Goal: Task Accomplishment & Management: Use online tool/utility

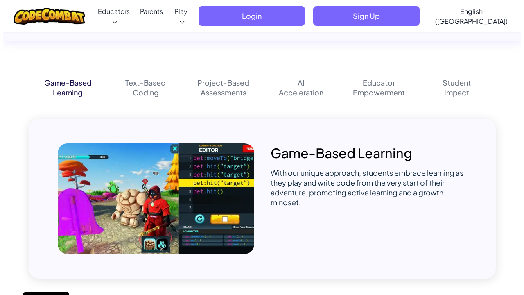
scroll to position [516, 0]
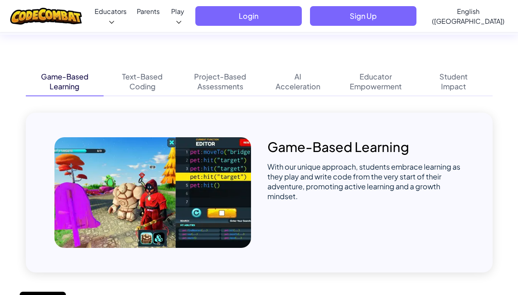
click at [378, 6] on span "Sign Up" at bounding box center [363, 16] width 106 height 20
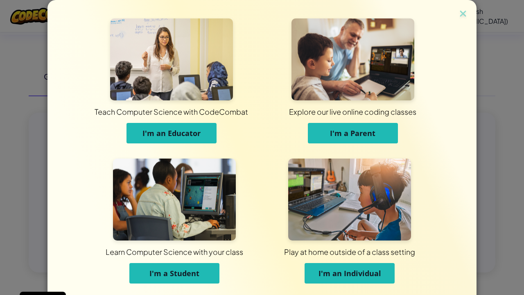
click at [344, 268] on button "I'm an Individual" at bounding box center [350, 273] width 90 height 20
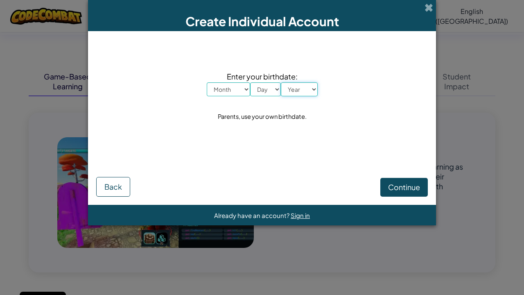
select select "2007"
click at [281, 82] on select "Year [DATE] 2024 2023 2022 2021 2020 2019 2018 2017 2016 2015 2014 2013 2012 20…" at bounding box center [299, 89] width 37 height 14
select select "3"
click at [250, 82] on select "Day 1 2 3 4 5 6 7 8 9 10 11 12 13 14 15 16 17 18 19 20 21 22 23 24 25 26 27 28 …" at bounding box center [265, 89] width 31 height 14
select select "4"
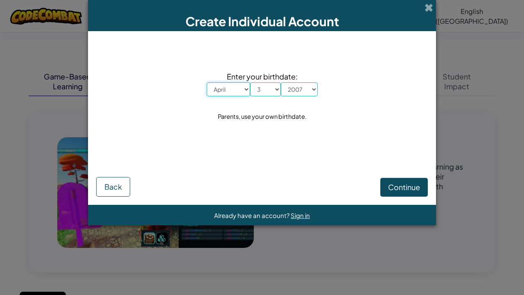
click at [207, 82] on select "Month January February March April May June July August September October Novem…" at bounding box center [228, 89] width 43 height 14
click at [393, 188] on span "Continue" at bounding box center [404, 186] width 32 height 9
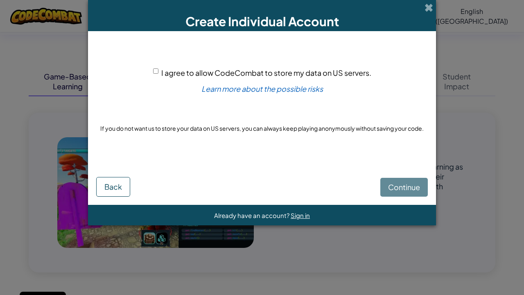
click at [177, 70] on span "I agree to allow CodeCombat to store my data on US servers." at bounding box center [266, 72] width 210 height 9
click at [158, 70] on input "I agree to allow CodeCombat to store my data on US servers." at bounding box center [155, 70] width 5 height 5
checkbox input "true"
click at [416, 186] on span "Continue" at bounding box center [404, 186] width 32 height 9
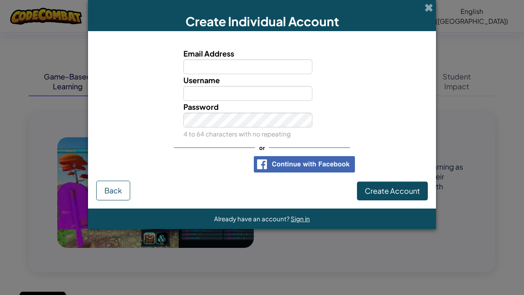
click at [259, 66] on input "Email Address" at bounding box center [247, 66] width 129 height 15
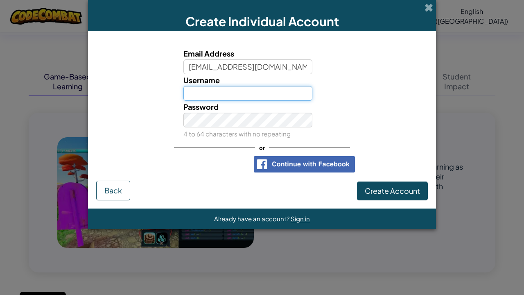
click at [259, 88] on input "Username" at bounding box center [247, 93] width 129 height 15
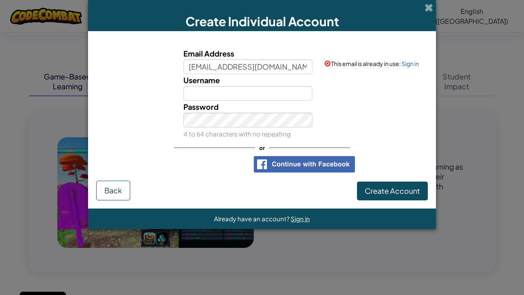
click at [259, 53] on div "Email Address [EMAIL_ADDRESS][DOMAIN_NAME]" at bounding box center [248, 60] width 142 height 27
click at [259, 61] on input "[EMAIL_ADDRESS][DOMAIN_NAME]" at bounding box center [247, 66] width 129 height 15
click at [259, 95] on input "Username" at bounding box center [247, 93] width 129 height 15
click at [259, 61] on input "m@[DOMAIN_NAME]" at bounding box center [247, 66] width 129 height 15
type input "n@[DOMAIN_NAME]"
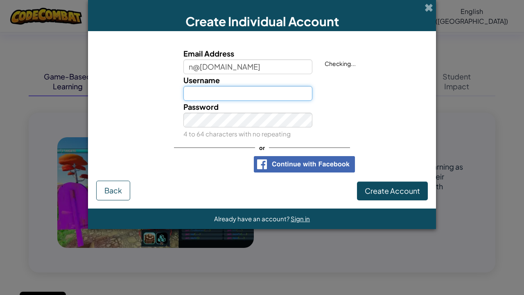
click at [259, 95] on input "Username" at bounding box center [247, 93] width 129 height 15
type input "Jellybean111"
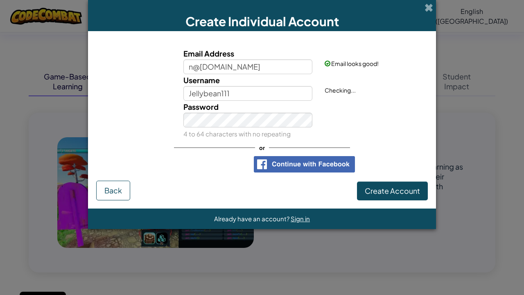
click at [259, 103] on div "Password 4 to 64 characters with no repeating" at bounding box center [248, 120] width 142 height 39
click at [259, 132] on small "4 to 64 characters with no repeating" at bounding box center [236, 134] width 107 height 8
click at [375, 186] on span "Create Account" at bounding box center [392, 190] width 55 height 9
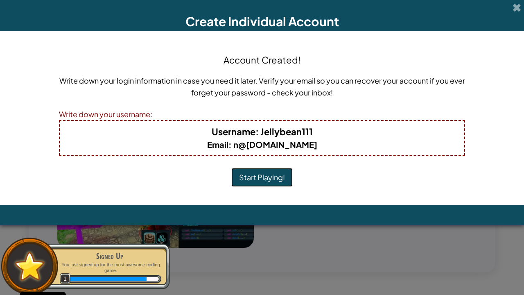
click at [250, 186] on button "Start Playing!" at bounding box center [261, 177] width 61 height 19
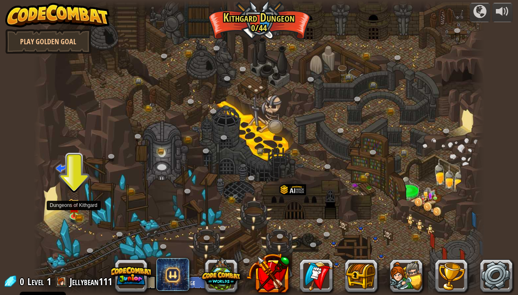
click at [75, 206] on img at bounding box center [74, 208] width 7 height 5
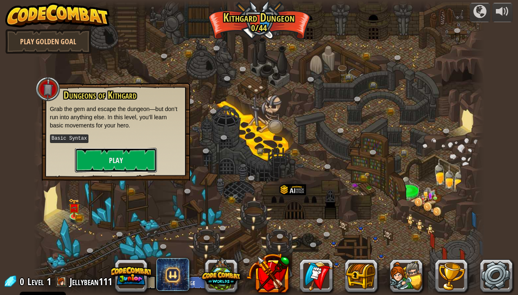
click at [88, 162] on button "Play" at bounding box center [116, 160] width 82 height 25
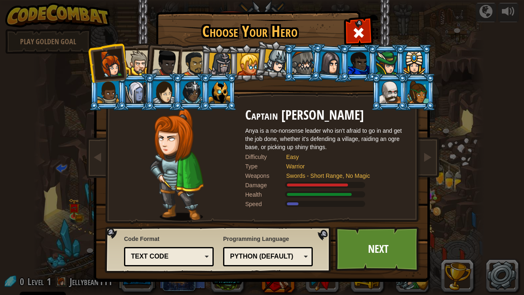
click at [143, 83] on div at bounding box center [135, 92] width 21 height 22
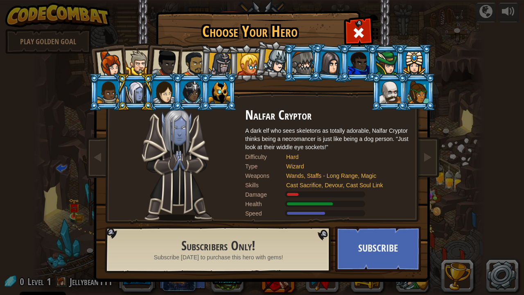
click at [269, 63] on div at bounding box center [276, 61] width 24 height 24
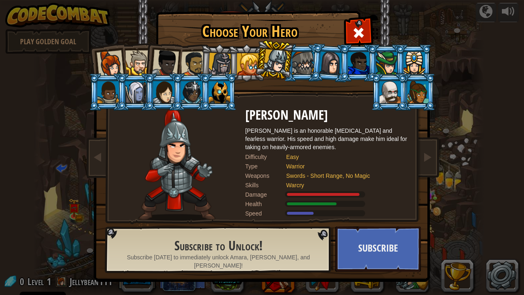
click at [197, 60] on div at bounding box center [193, 63] width 25 height 25
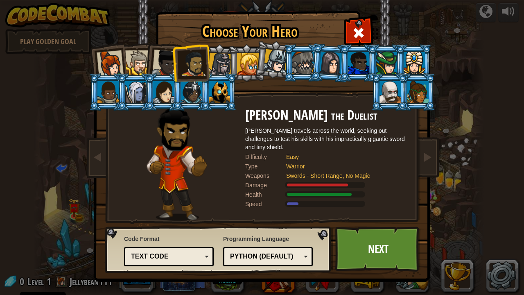
click at [197, 262] on div "Text code" at bounding box center [168, 256] width 79 height 13
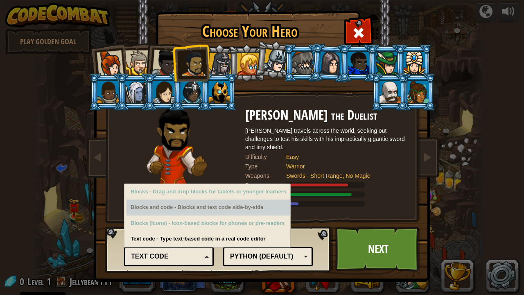
click at [197, 207] on div "Blocks and code - Blocks and text code side-by-side" at bounding box center [209, 207] width 164 height 16
click at [197, 204] on div "Blocks and code - Blocks and text code side-by-side" at bounding box center [209, 207] width 164 height 16
click at [197, 208] on div "Blocks and code - Blocks and text code side-by-side" at bounding box center [209, 207] width 164 height 16
click at [162, 208] on div "Blocks and code - Blocks and text code side-by-side" at bounding box center [209, 207] width 164 height 16
click at [162, 206] on div "Blocks and code - Blocks and text code side-by-side" at bounding box center [209, 207] width 164 height 16
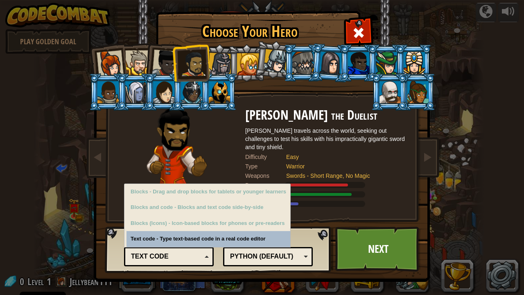
click at [360, 261] on link "Next" at bounding box center [378, 248] width 86 height 45
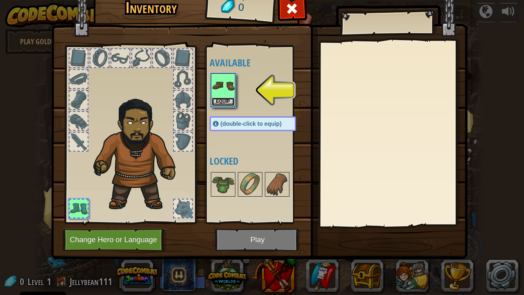
click at [227, 104] on button "Equip" at bounding box center [223, 101] width 23 height 9
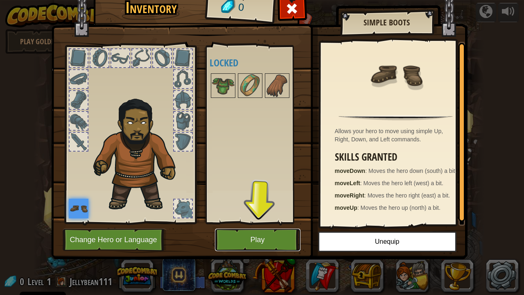
click at [227, 238] on button "Play" at bounding box center [258, 239] width 86 height 23
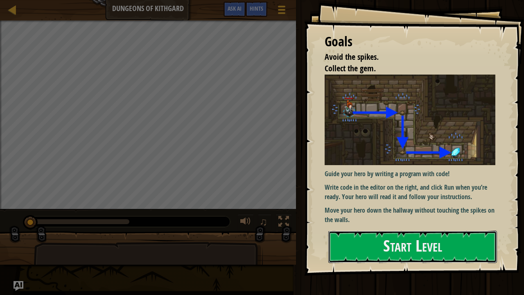
click at [368, 242] on button "Start Level" at bounding box center [412, 247] width 169 height 32
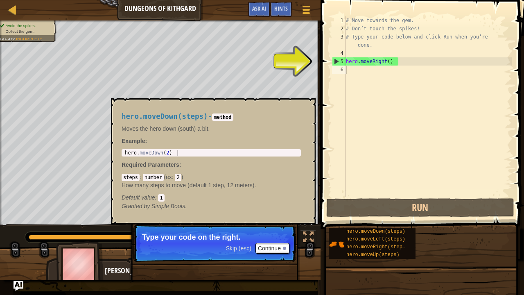
click at [345, 229] on div "hero.moveDown(steps)" at bounding box center [377, 232] width 66 height 8
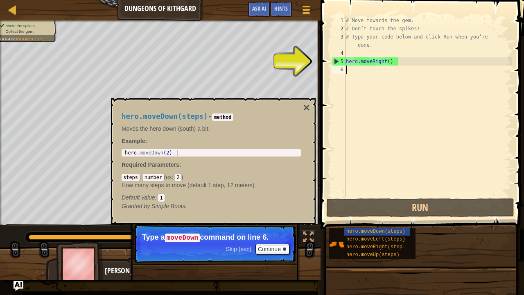
scroll to position [4, 0]
click at [349, 68] on div "# Move towards the gem. # Don’t touch the spikes! # Type your code below and cl…" at bounding box center [427, 114] width 167 height 197
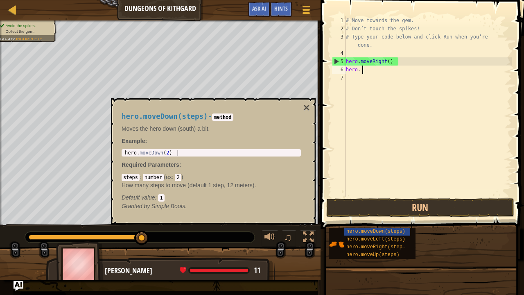
type textarea "hero."
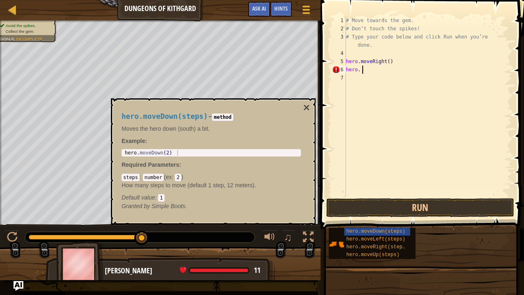
click at [353, 68] on div "# Move towards the gem. # Don’t touch the spikes! # Type your code below and cl…" at bounding box center [427, 114] width 167 height 197
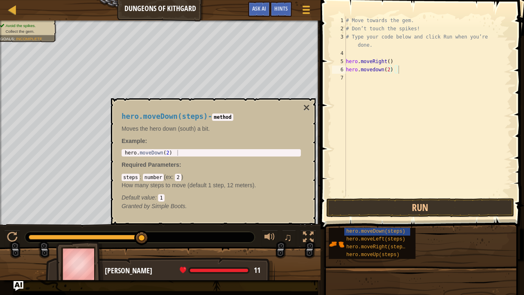
type textarea "hero.movedown(2)"
click at [353, 64] on div "# Move towards the gem. # Don’t touch the spikes! # Type your code below and cl…" at bounding box center [427, 114] width 167 height 197
type textarea "hero.moveRight()"
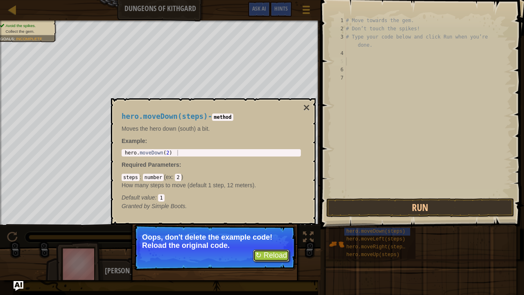
click at [274, 260] on button "↻ Reload" at bounding box center [271, 255] width 36 height 12
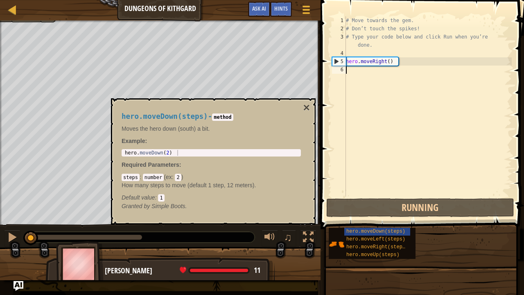
click at [278, 12] on div "Hints" at bounding box center [281, 9] width 22 height 15
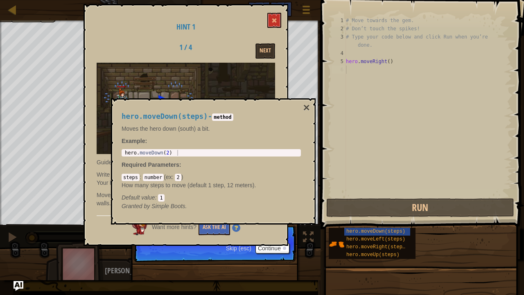
click at [305, 104] on button "×" at bounding box center [306, 107] width 7 height 11
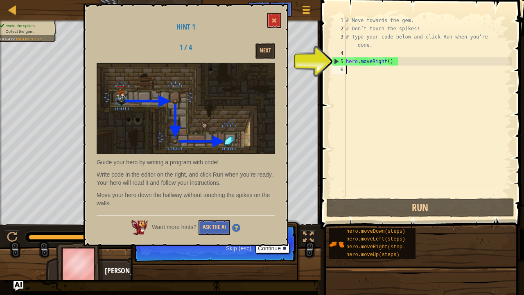
click at [353, 73] on div "# Move towards the gem. # Don’t touch the spikes! # Type your code below and cl…" at bounding box center [427, 114] width 167 height 197
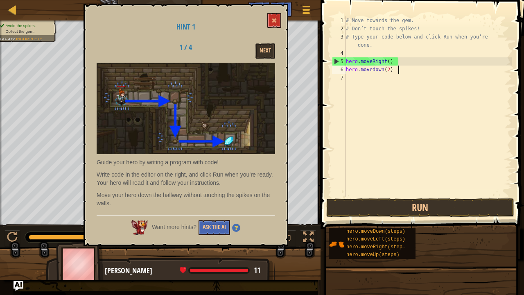
scroll to position [4, 4]
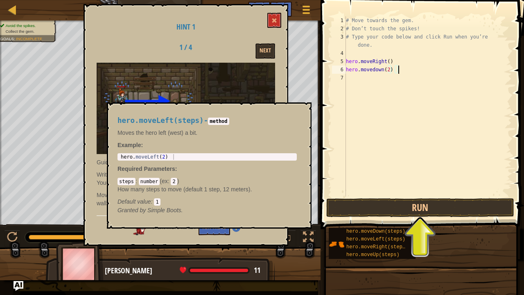
type textarea "hero.movedown(2)"
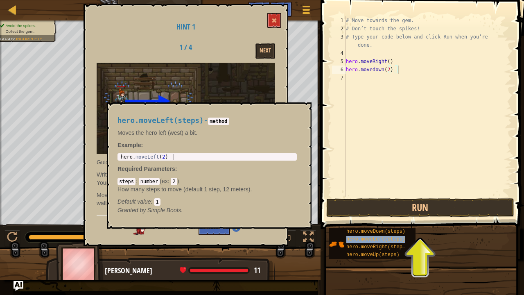
click at [353, 238] on span "hero.moveLeft(steps)" at bounding box center [375, 239] width 59 height 6
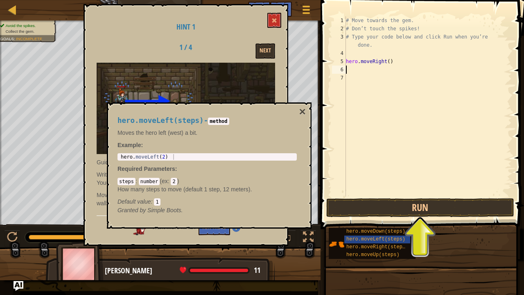
scroll to position [4, 0]
click at [353, 75] on div "# Move towards the gem. # Don’t touch the spikes! # Type your code below and cl…" at bounding box center [427, 114] width 167 height 197
type textarea "hero.moveleft(3)"
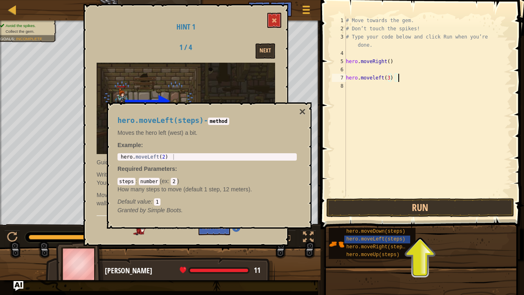
click at [382, 75] on div "# Move towards the gem. # Don’t touch the spikes! # Type your code below and cl…" at bounding box center [427, 114] width 167 height 197
click at [382, 210] on button "Run" at bounding box center [420, 207] width 188 height 19
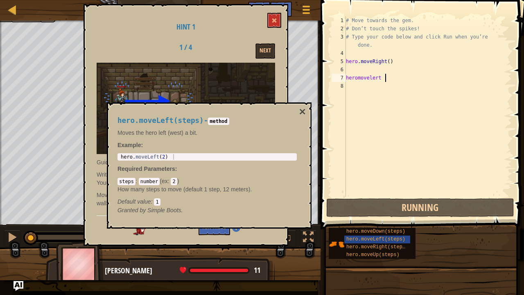
type textarea "heromovelert"
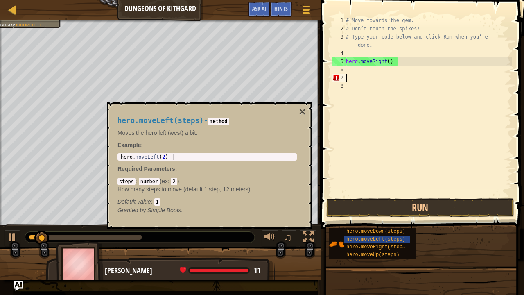
scroll to position [4, 0]
